Goal: Navigation & Orientation: Go to known website

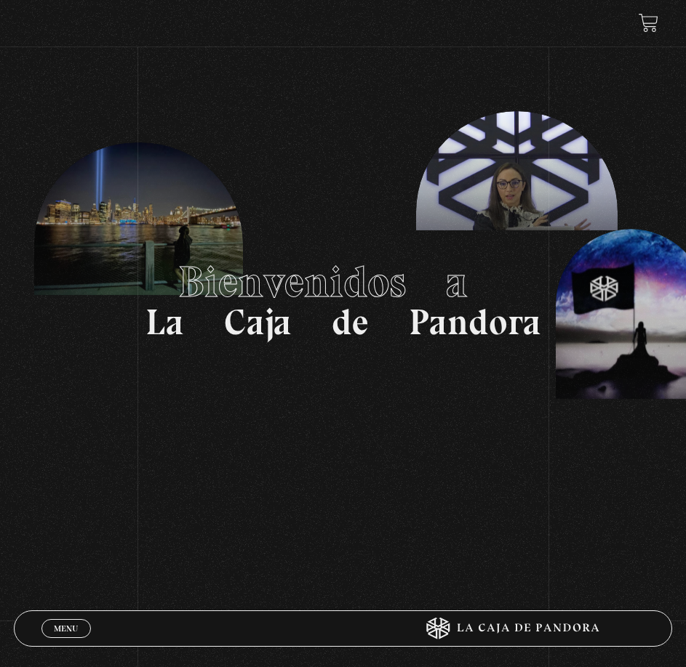
click at [67, 627] on span "Menu" at bounding box center [66, 629] width 24 height 9
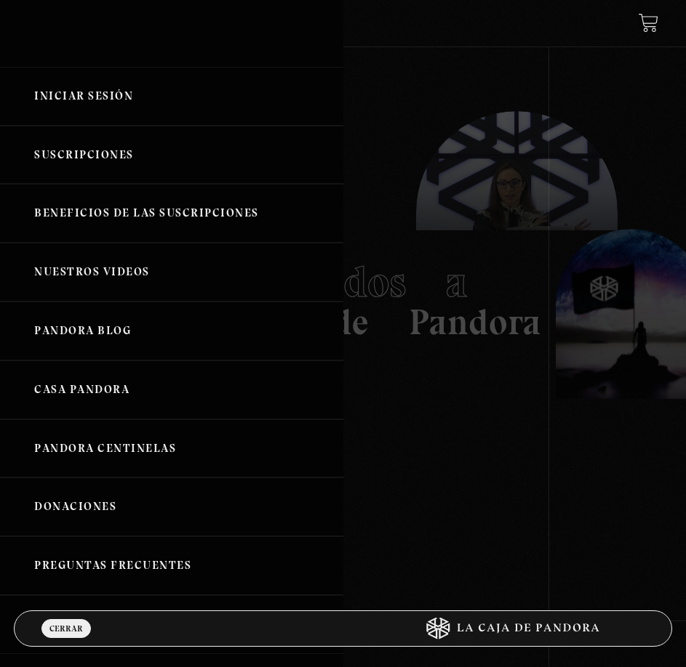
click at [44, 118] on link "Iniciar Sesión" at bounding box center [171, 96] width 343 height 59
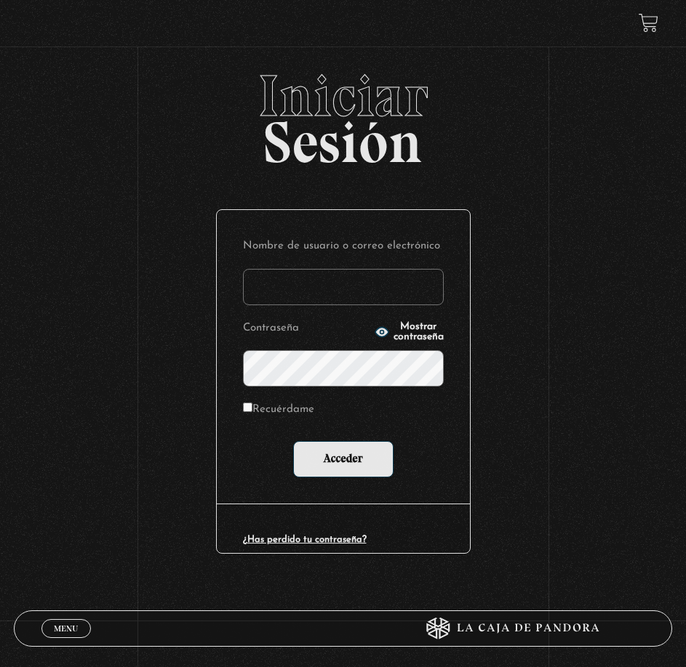
click at [333, 298] on input "Nombre de usuario o correo electrónico" at bounding box center [343, 287] width 201 height 36
type input "roxy.alexa.s.v@gmail.com"
click at [293, 441] on input "Acceder" at bounding box center [343, 459] width 100 height 36
